Goal: Transaction & Acquisition: Purchase product/service

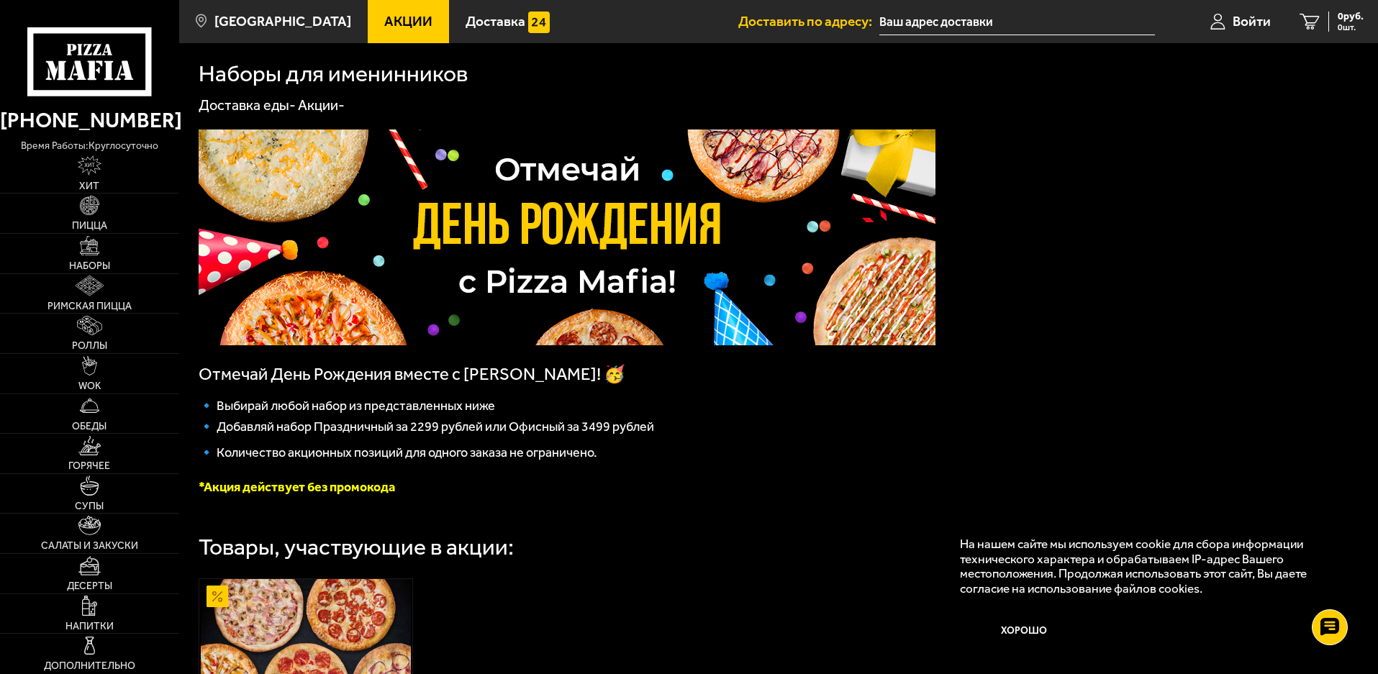
click at [85, 58] on icon at bounding box center [89, 61] width 124 height 68
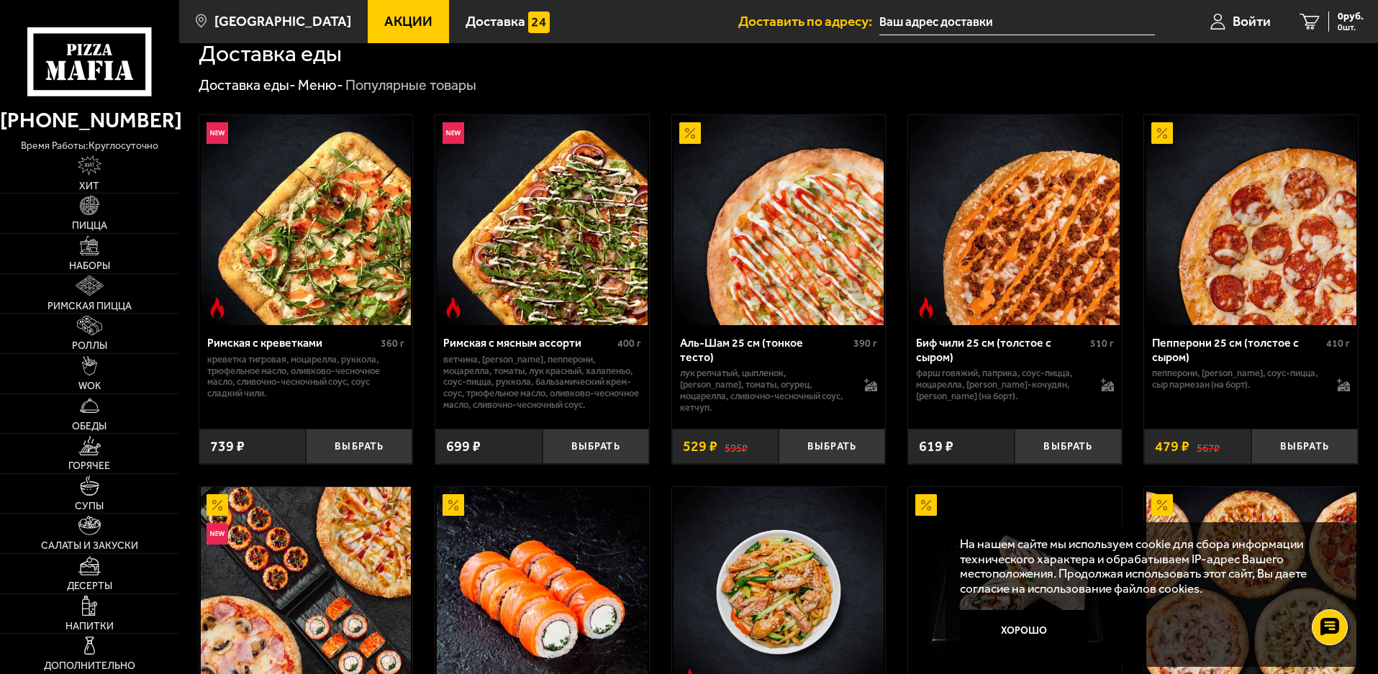
scroll to position [360, 0]
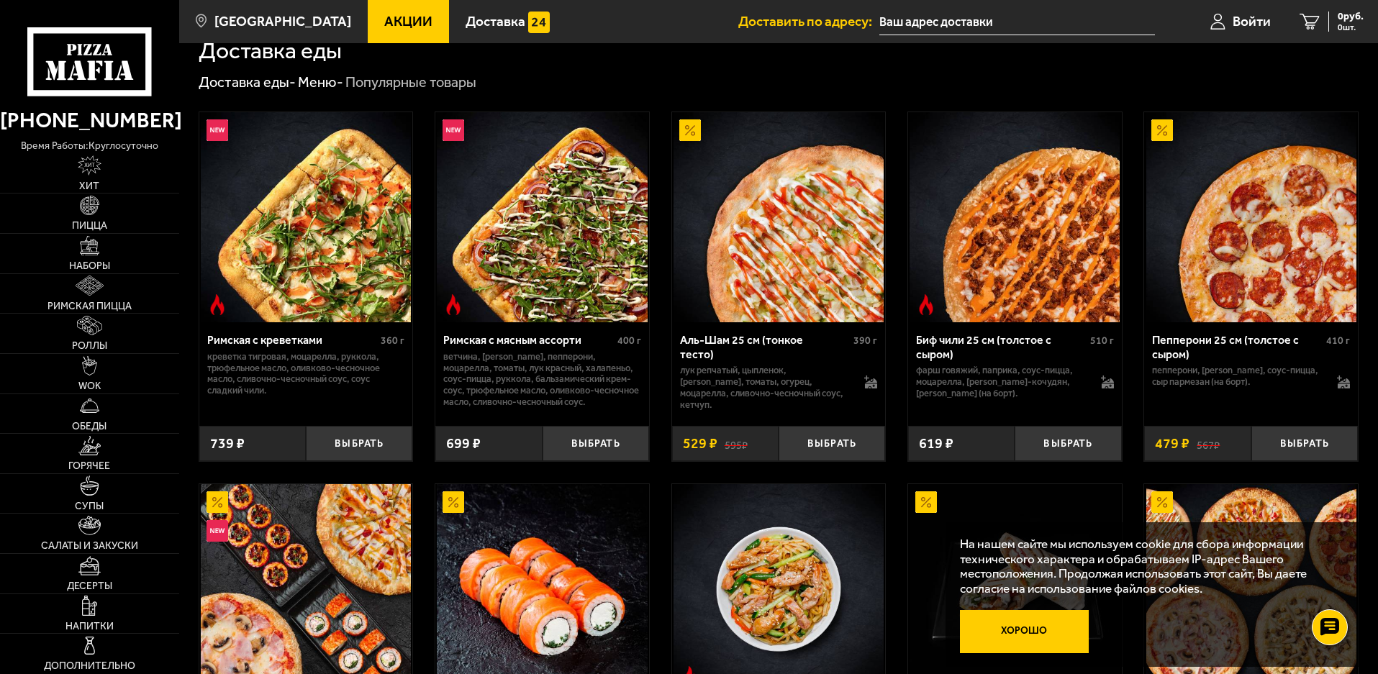
click at [1029, 635] on button "Хорошо" at bounding box center [1025, 631] width 130 height 43
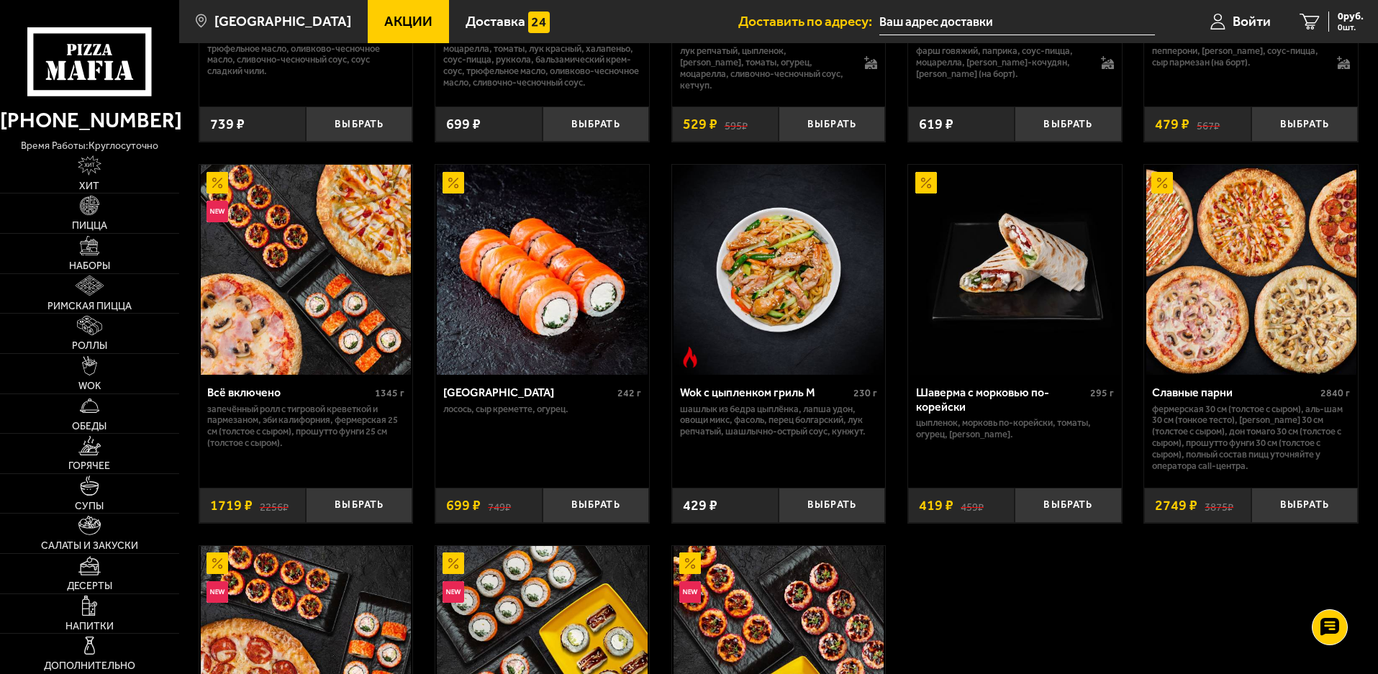
scroll to position [678, 0]
click at [1295, 517] on button "Выбрать" at bounding box center [1304, 506] width 106 height 35
click at [1317, 14] on div "2749 руб. 1 шт." at bounding box center [1337, 22] width 53 height 20
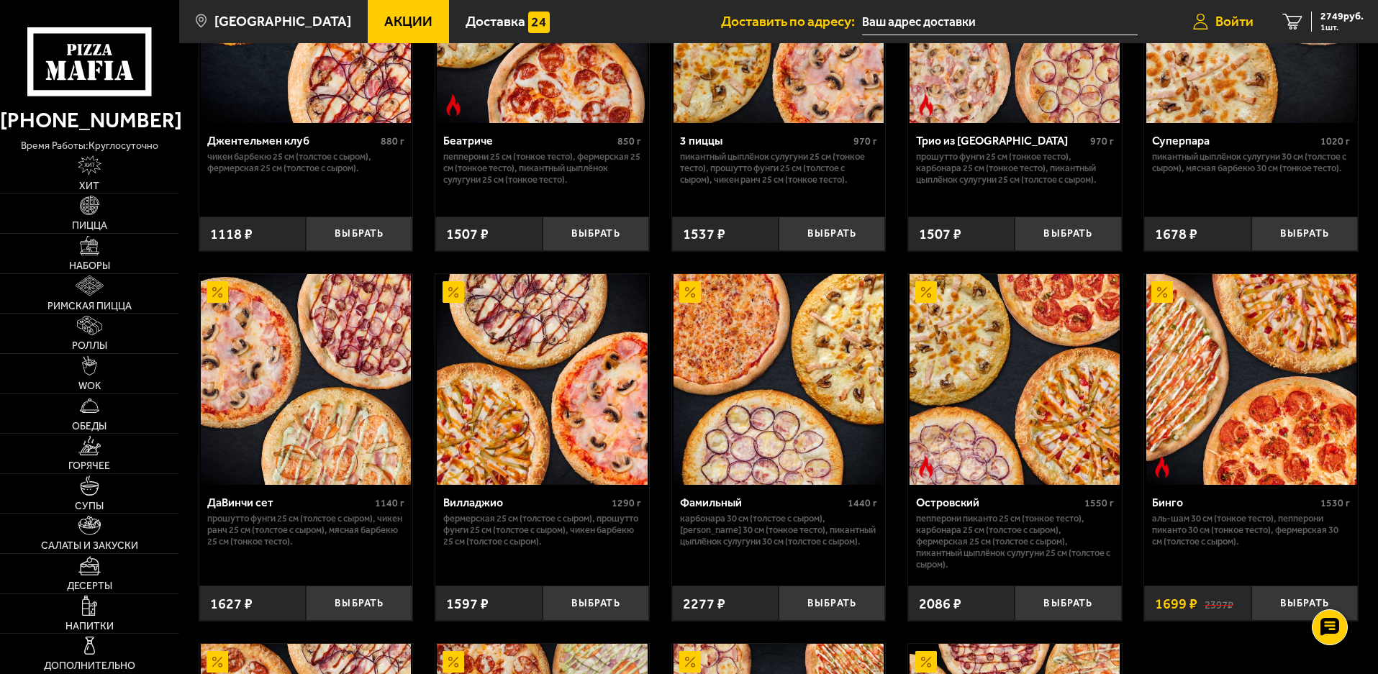
scroll to position [863, 0]
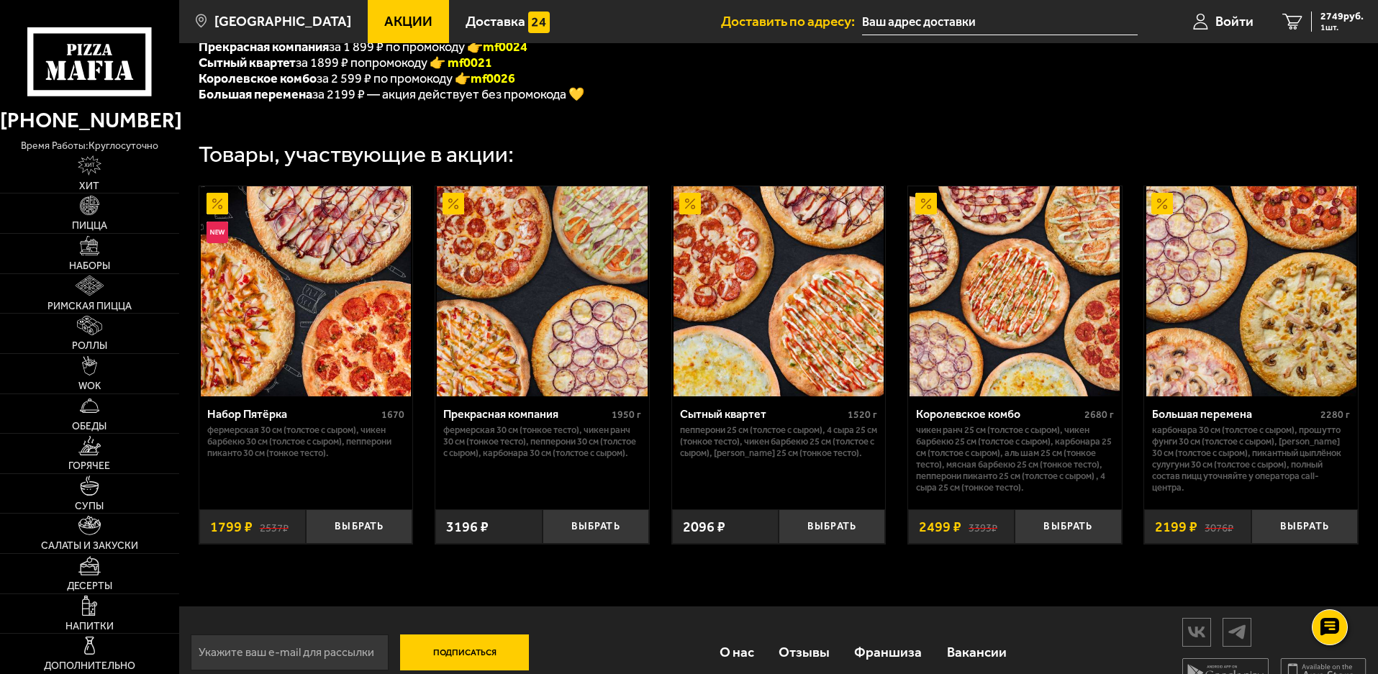
scroll to position [445, 0]
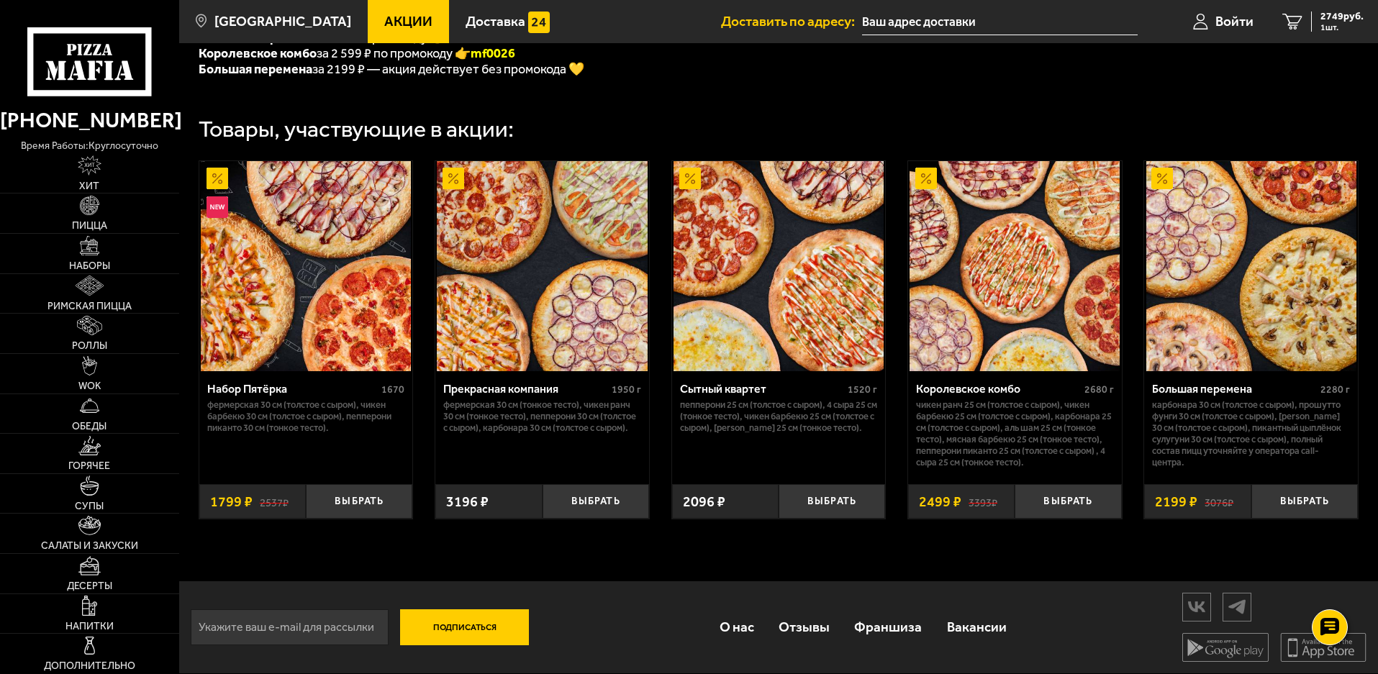
click at [1236, 305] on img at bounding box center [1251, 266] width 210 height 210
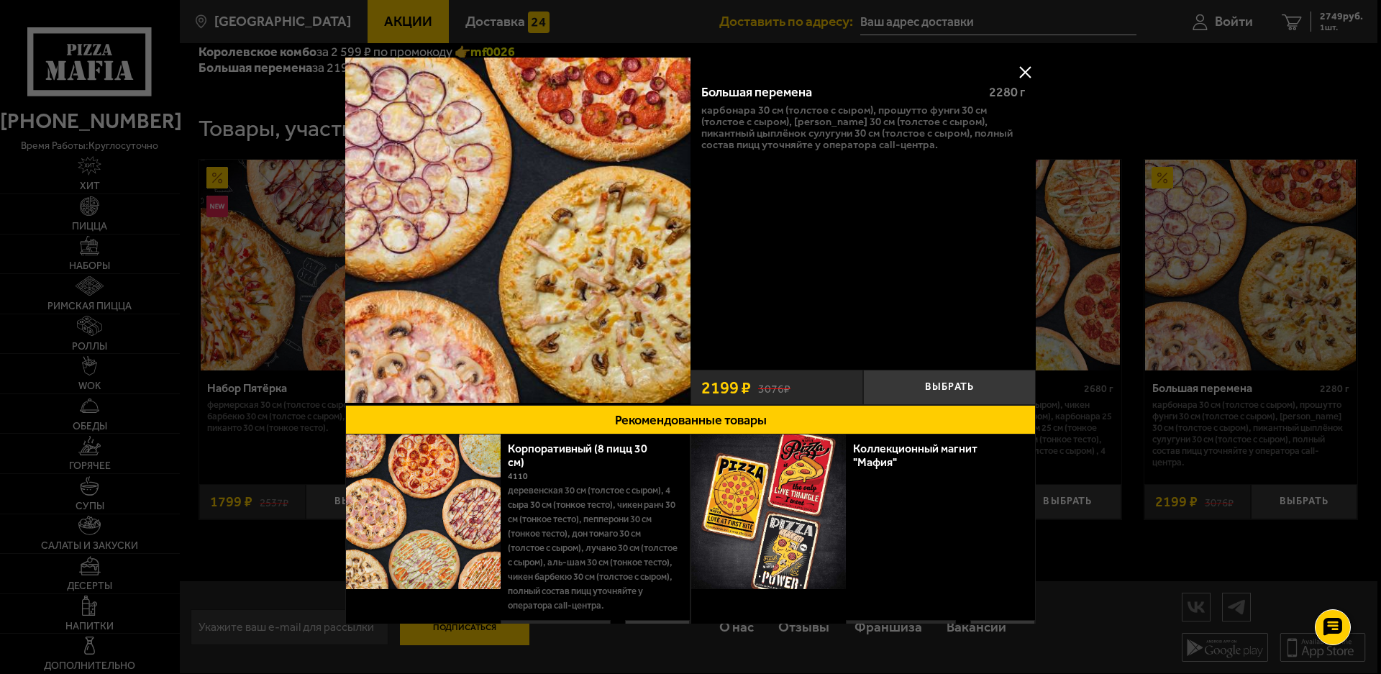
click at [1020, 72] on button at bounding box center [1025, 72] width 22 height 22
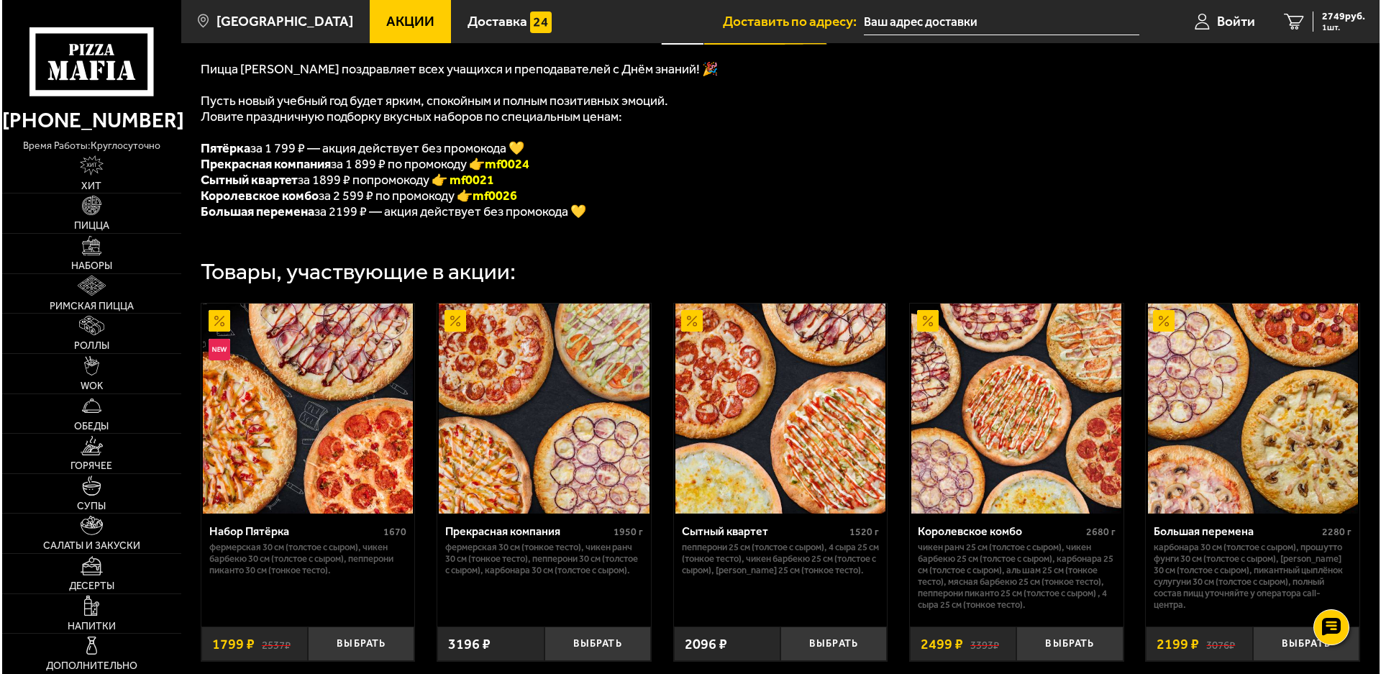
scroll to position [373, 0]
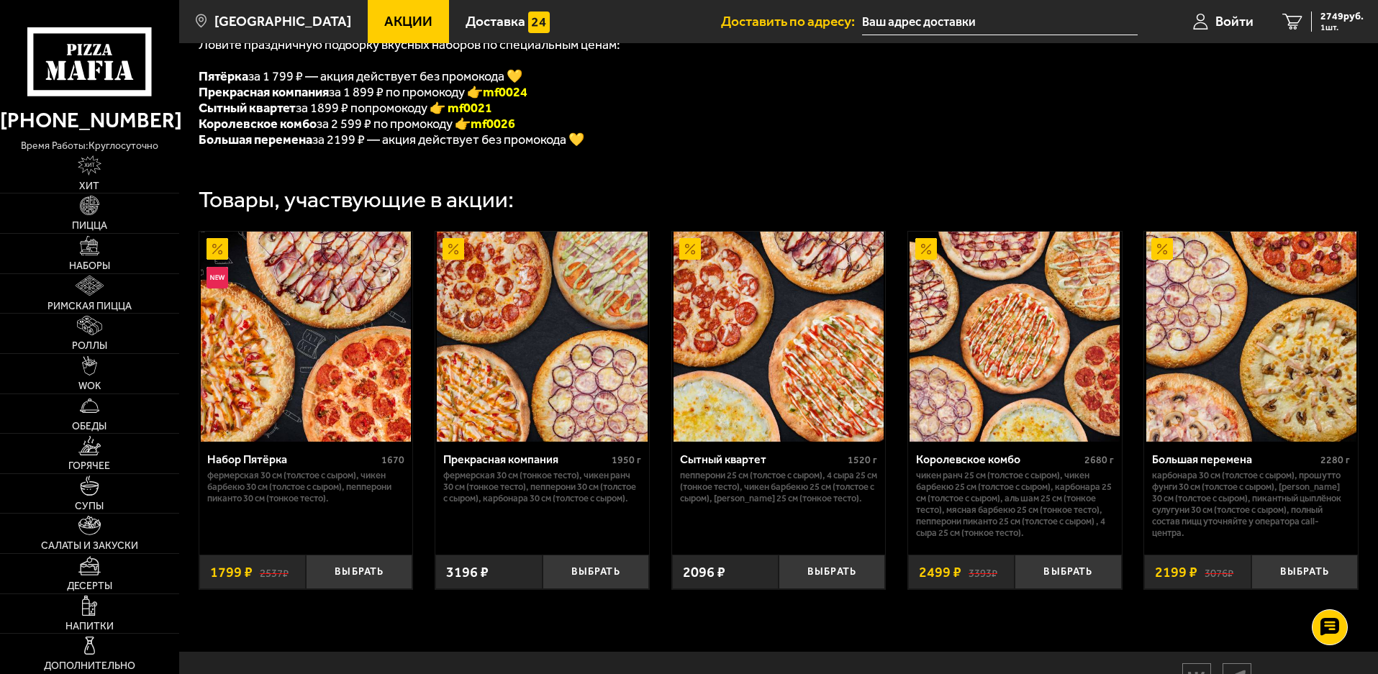
click at [1025, 327] on img at bounding box center [1014, 337] width 210 height 210
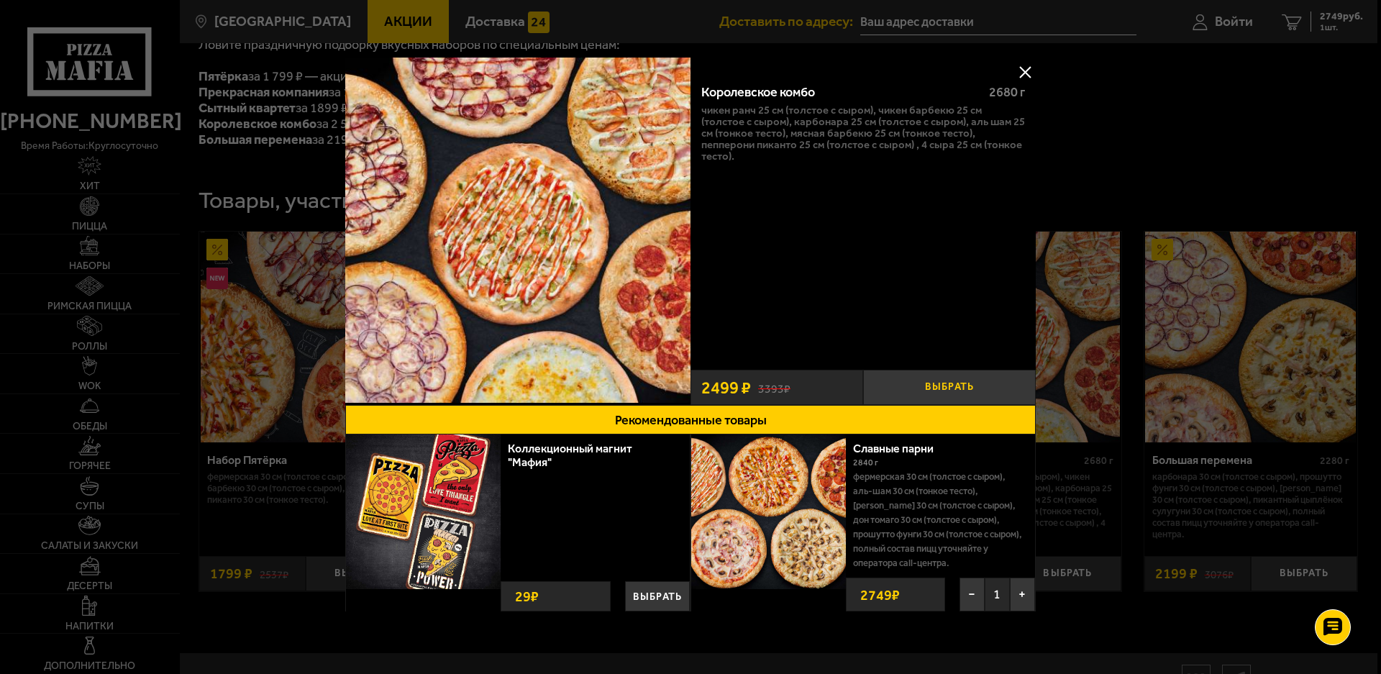
scroll to position [13, 0]
